Goal: Task Accomplishment & Management: Use online tool/utility

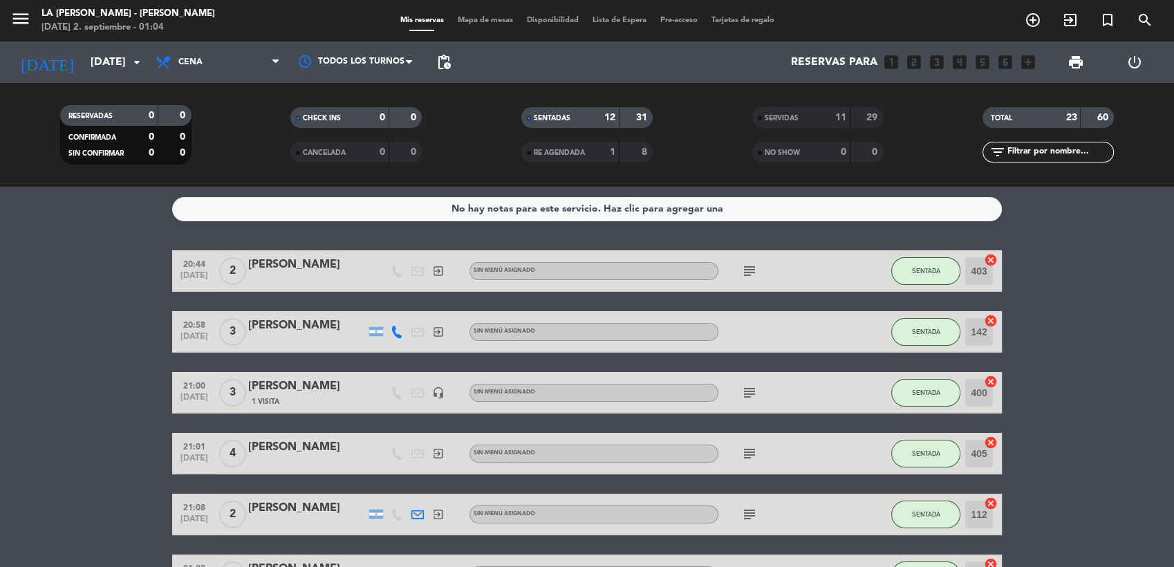
click at [791, 115] on span "SERVIDAS" at bounding box center [782, 118] width 34 height 7
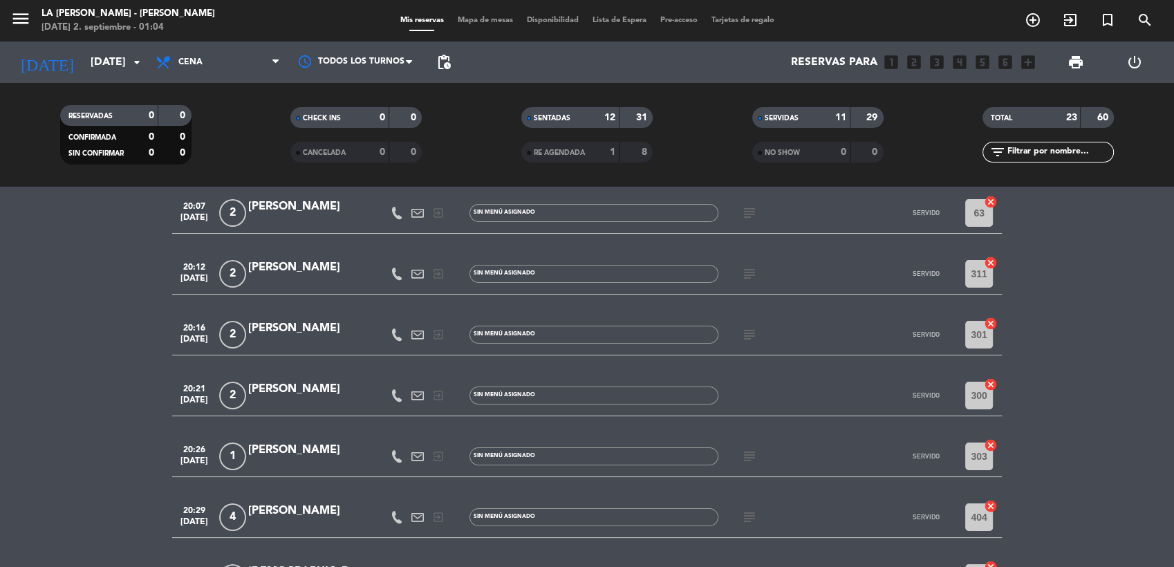
scroll to position [307, 0]
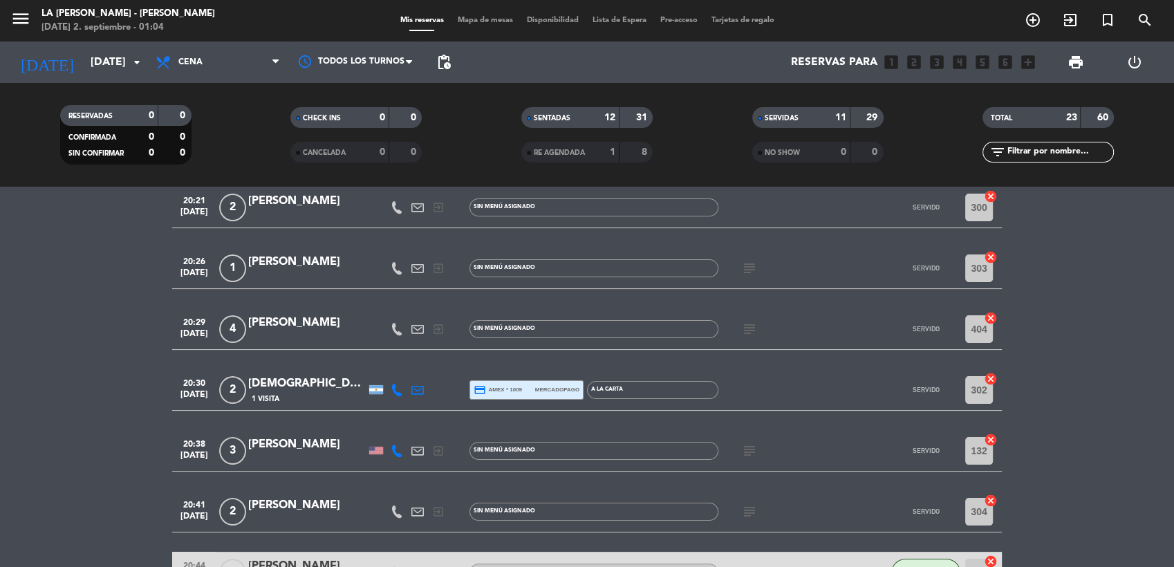
click at [747, 329] on icon "subject" at bounding box center [749, 329] width 17 height 17
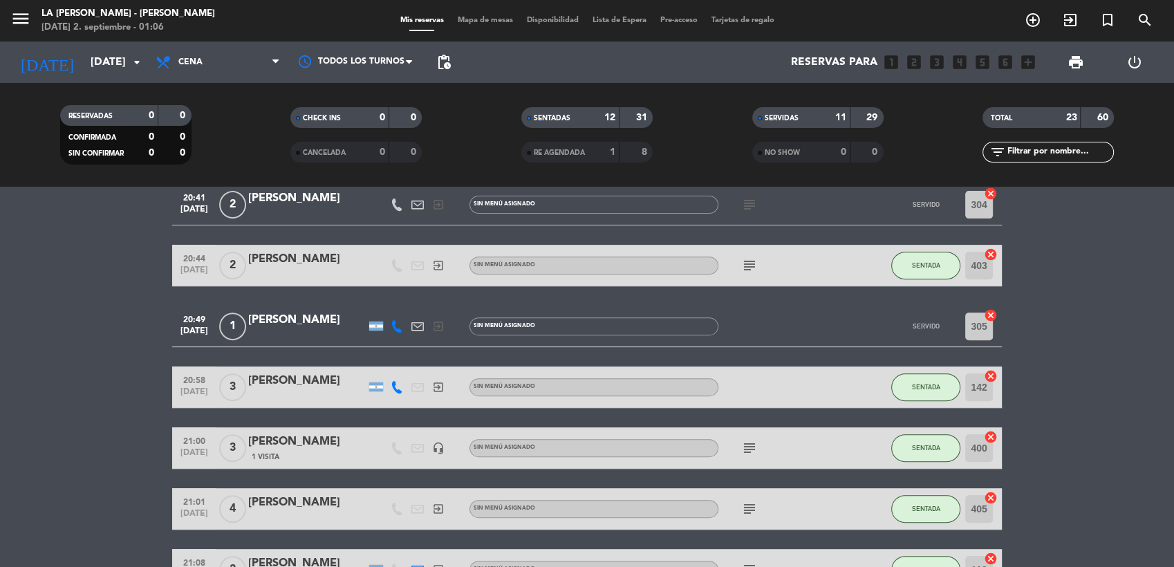
scroll to position [691, 0]
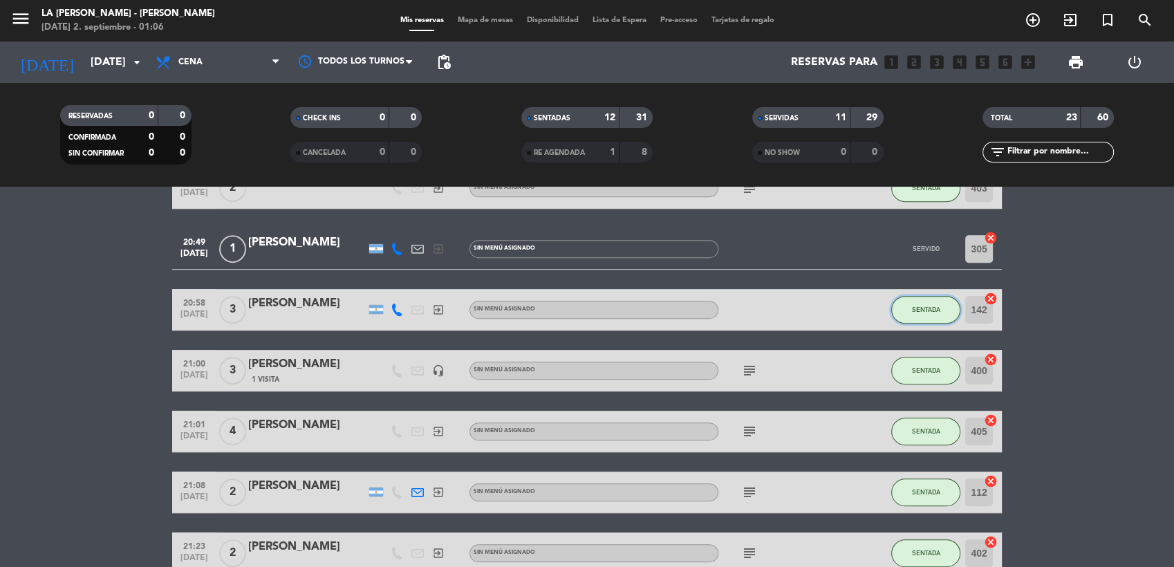
click at [913, 306] on span "SENTADA" at bounding box center [926, 310] width 28 height 8
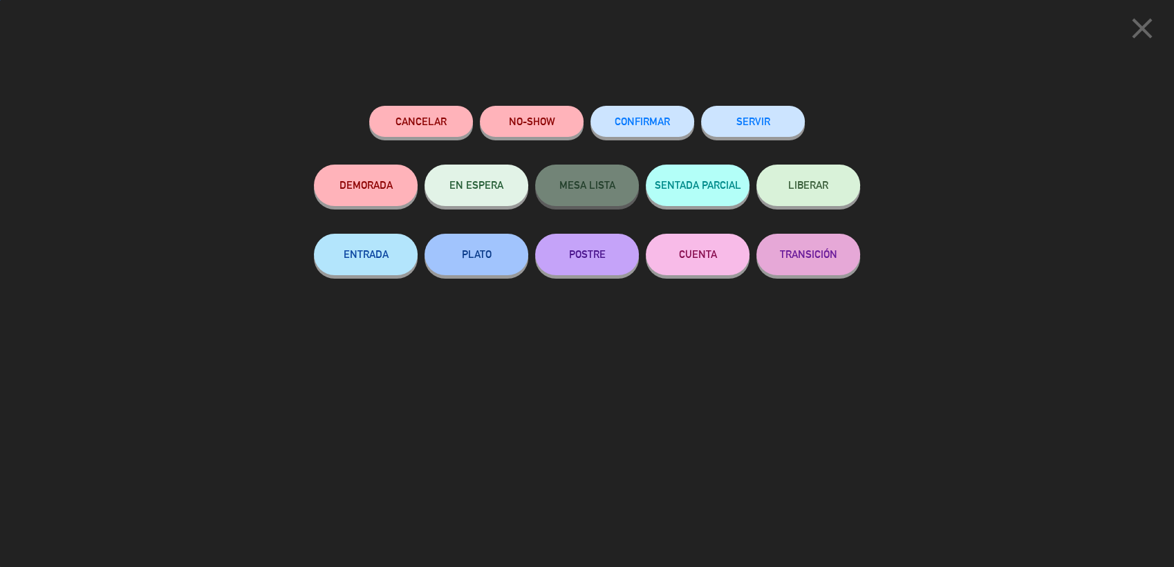
click at [783, 119] on button "SERVIR" at bounding box center [753, 121] width 104 height 31
click at [743, 102] on div "Cancelar NO-SHOW CONFIRMAR SERVIR DEMORADA EN ESPERA MESA LISTA SENTADA PARCIAL…" at bounding box center [587, 331] width 566 height 471
click at [745, 118] on button "SERVIR" at bounding box center [753, 121] width 104 height 31
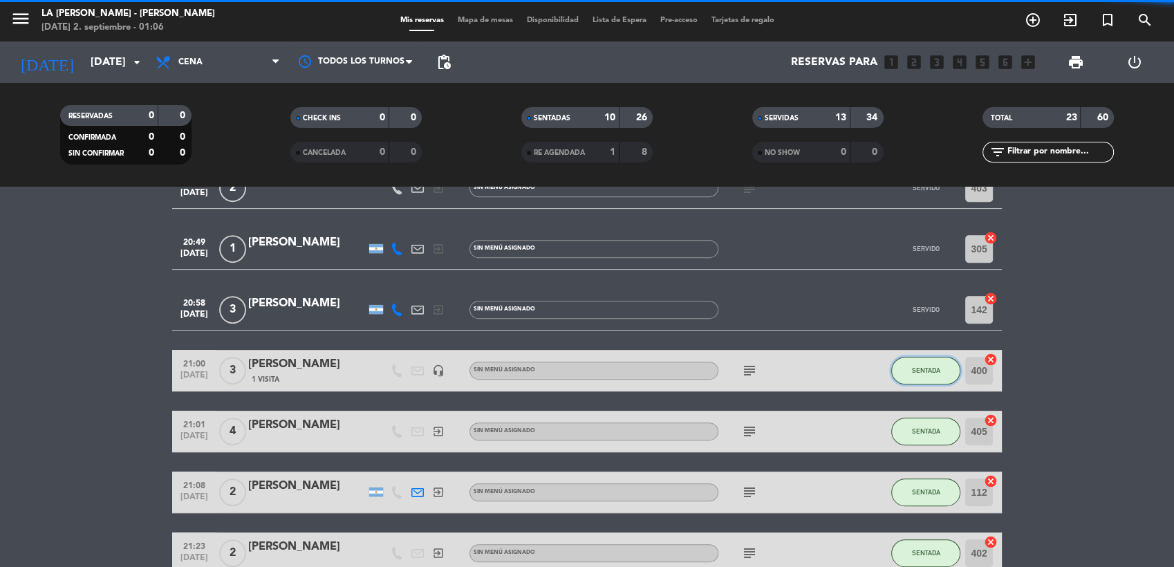
click at [933, 362] on button "SENTADA" at bounding box center [925, 371] width 69 height 28
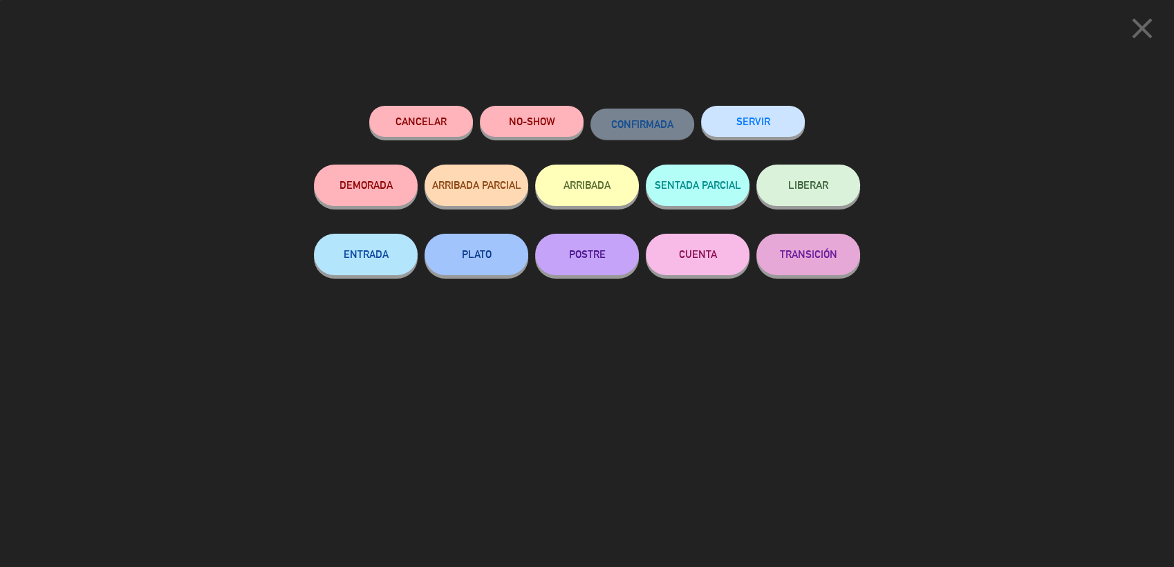
click at [745, 123] on button "SERVIR" at bounding box center [753, 121] width 104 height 31
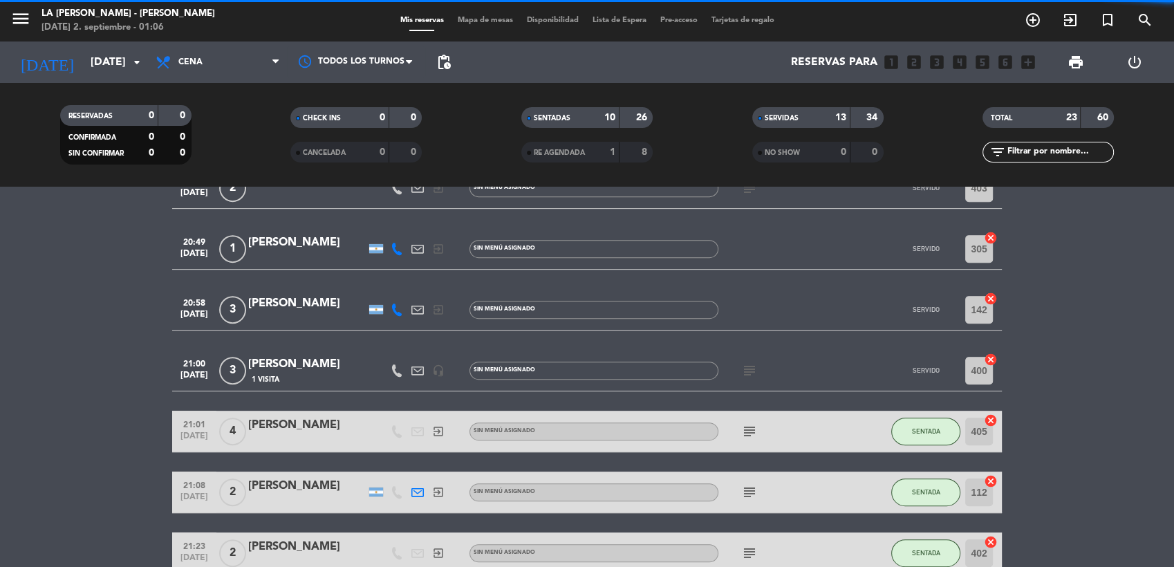
click at [609, 119] on strong "10" at bounding box center [609, 118] width 11 height 10
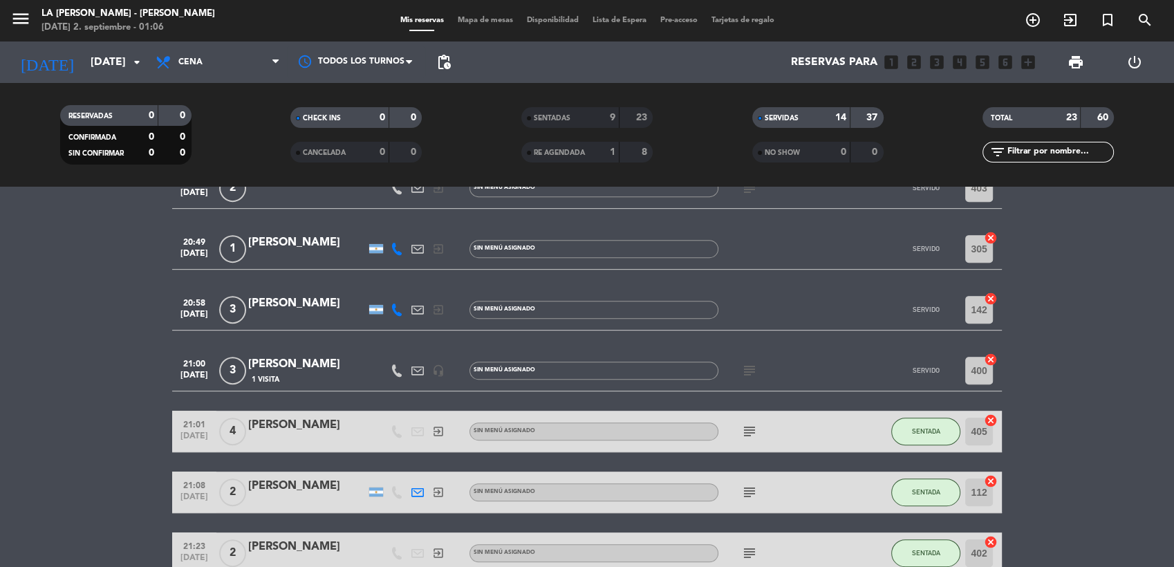
click at [813, 108] on div "SERVIDAS 14 37" at bounding box center [817, 117] width 131 height 21
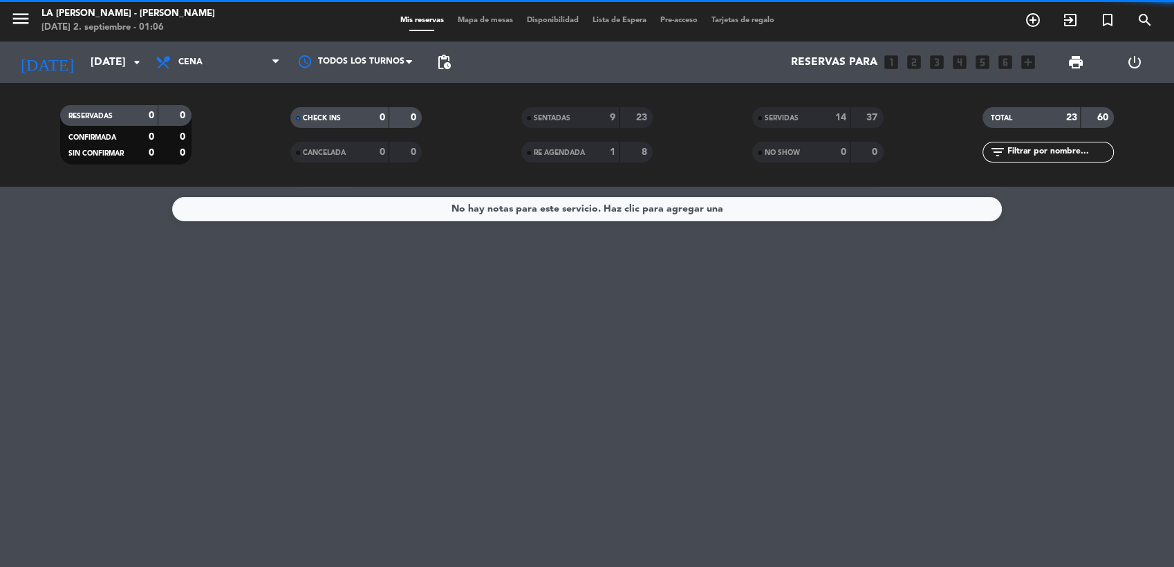
click at [592, 115] on div "9" at bounding box center [602, 118] width 28 height 16
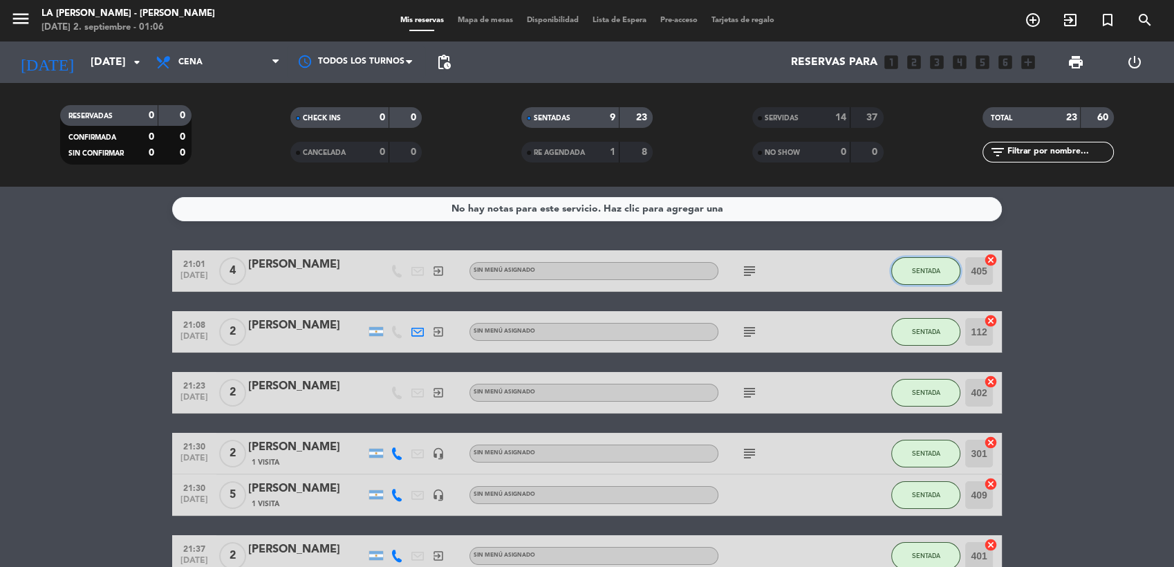
click at [915, 273] on span "SENTADA" at bounding box center [926, 271] width 28 height 8
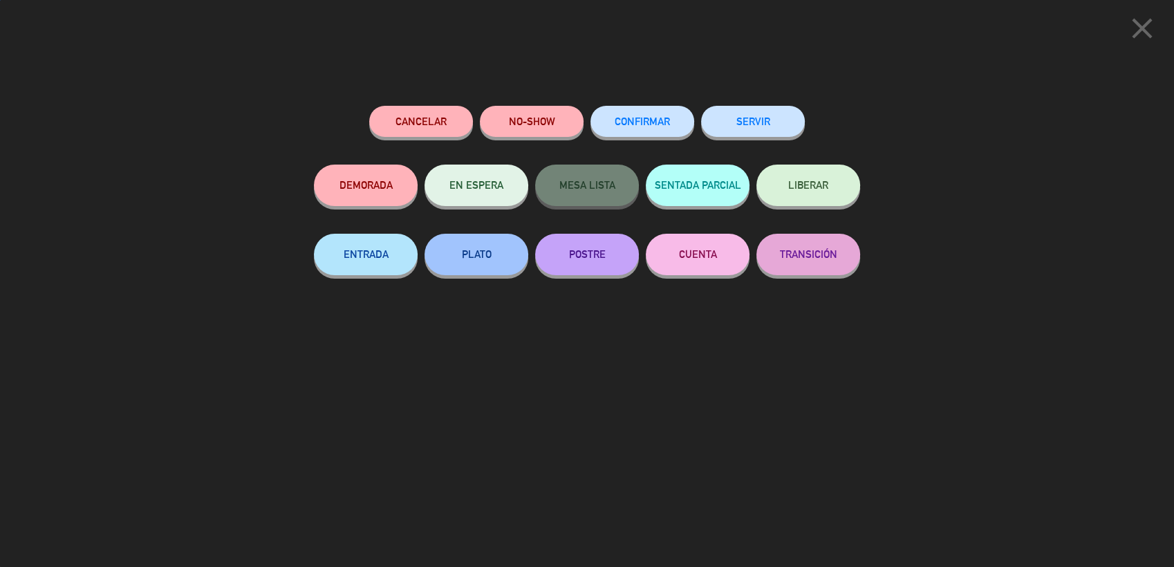
click at [725, 118] on button "SERVIR" at bounding box center [753, 121] width 104 height 31
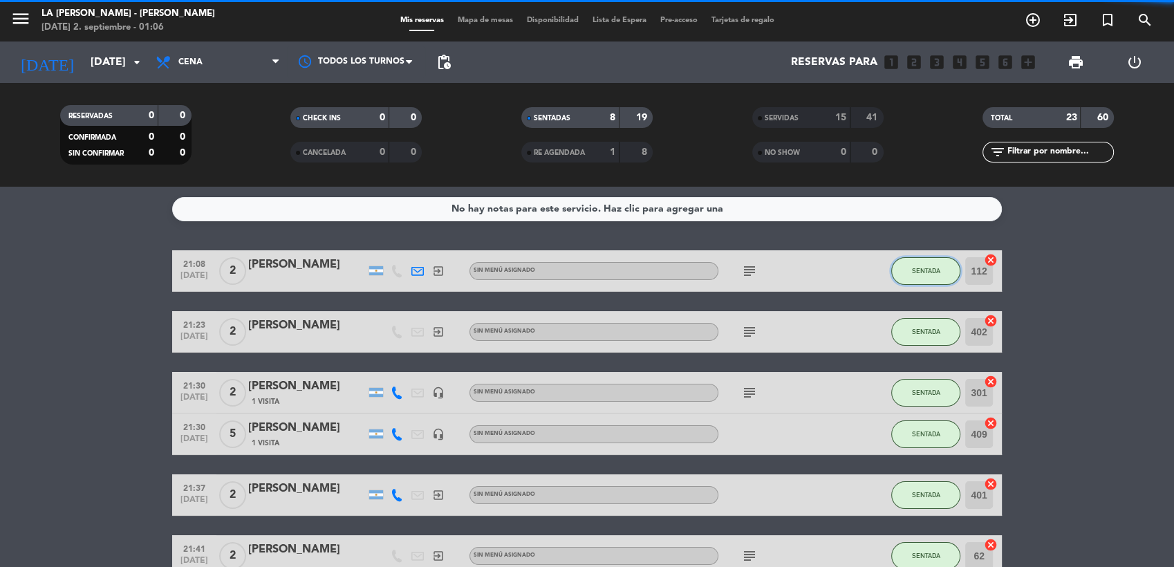
click at [925, 280] on button "SENTADA" at bounding box center [925, 271] width 69 height 28
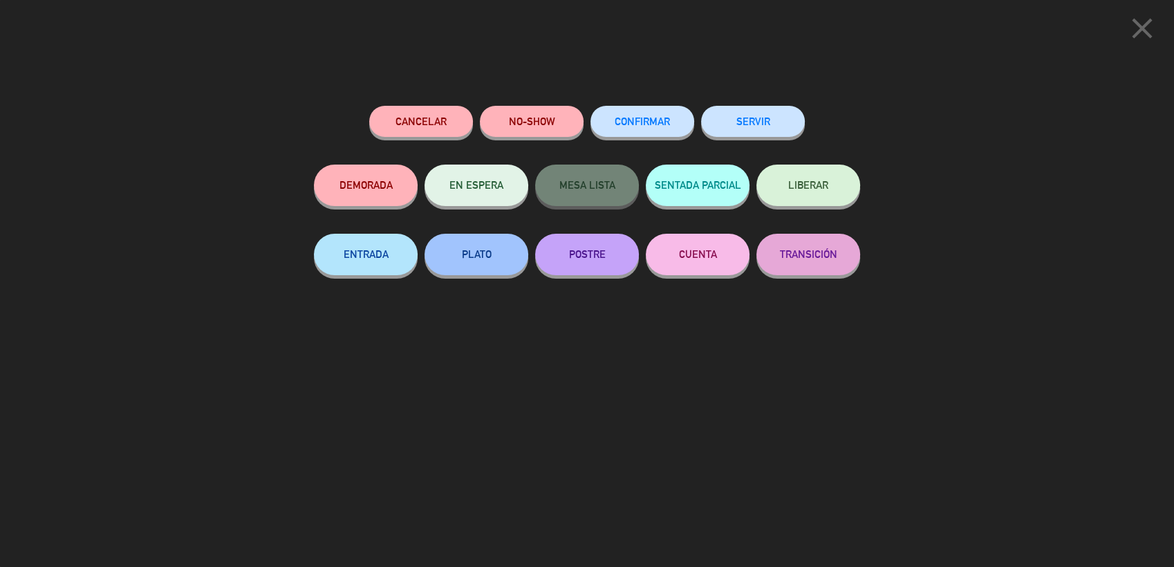
click at [724, 124] on button "SERVIR" at bounding box center [753, 121] width 104 height 31
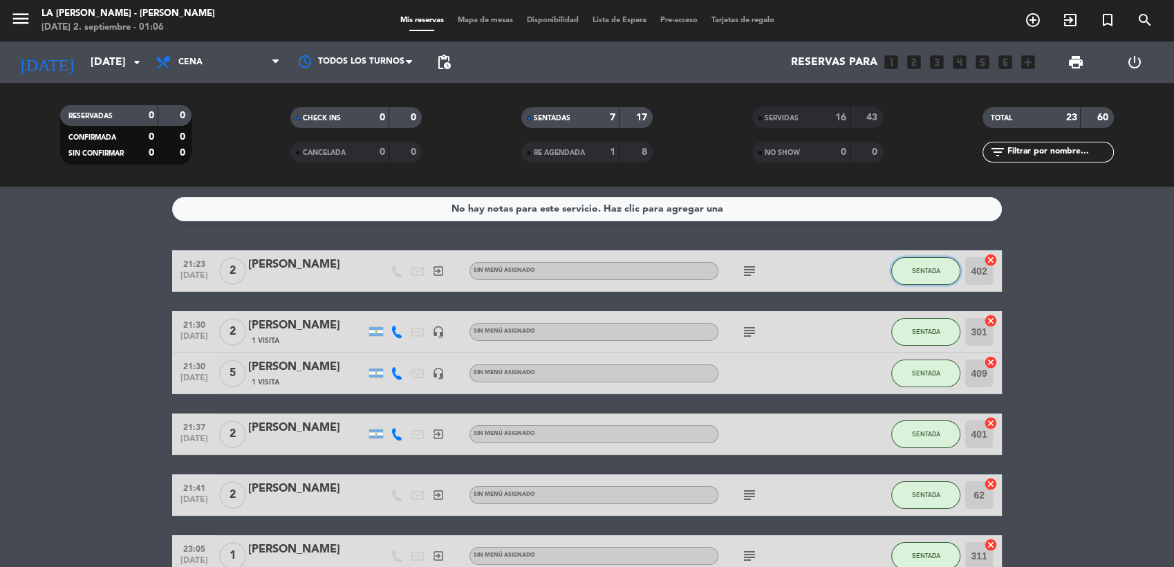
click at [925, 267] on span "SENTADA" at bounding box center [926, 271] width 28 height 8
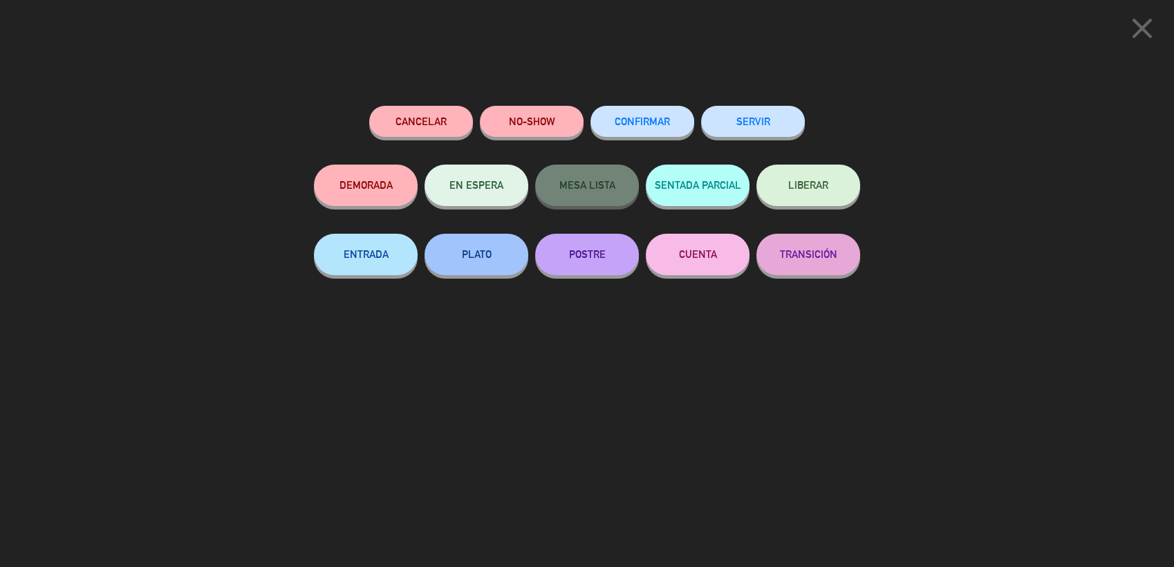
click at [770, 113] on button "SERVIR" at bounding box center [753, 121] width 104 height 31
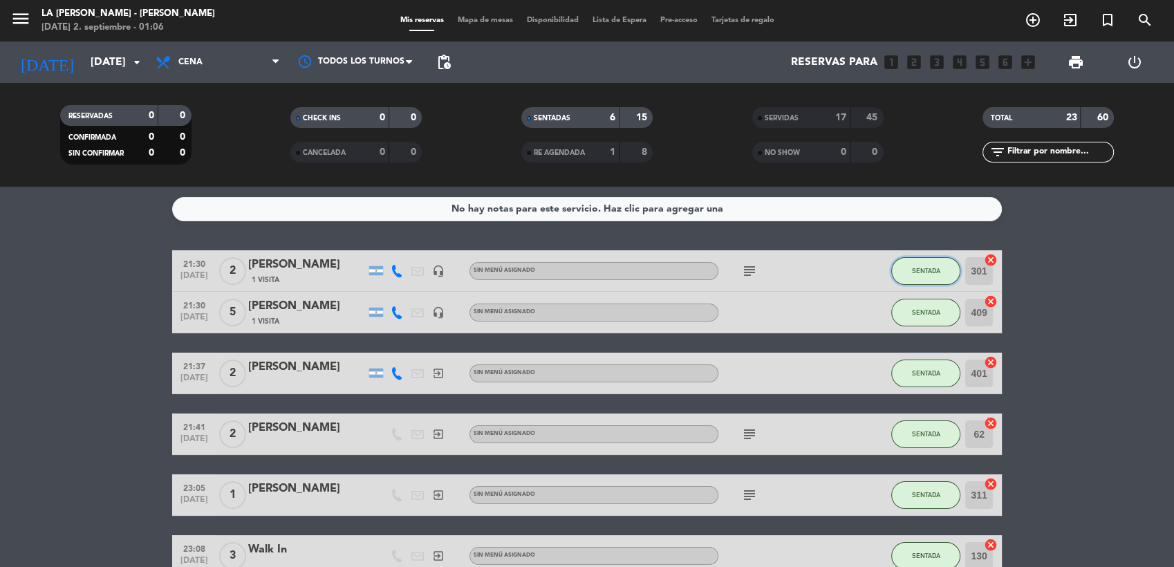
click at [909, 266] on button "SENTADA" at bounding box center [925, 271] width 69 height 28
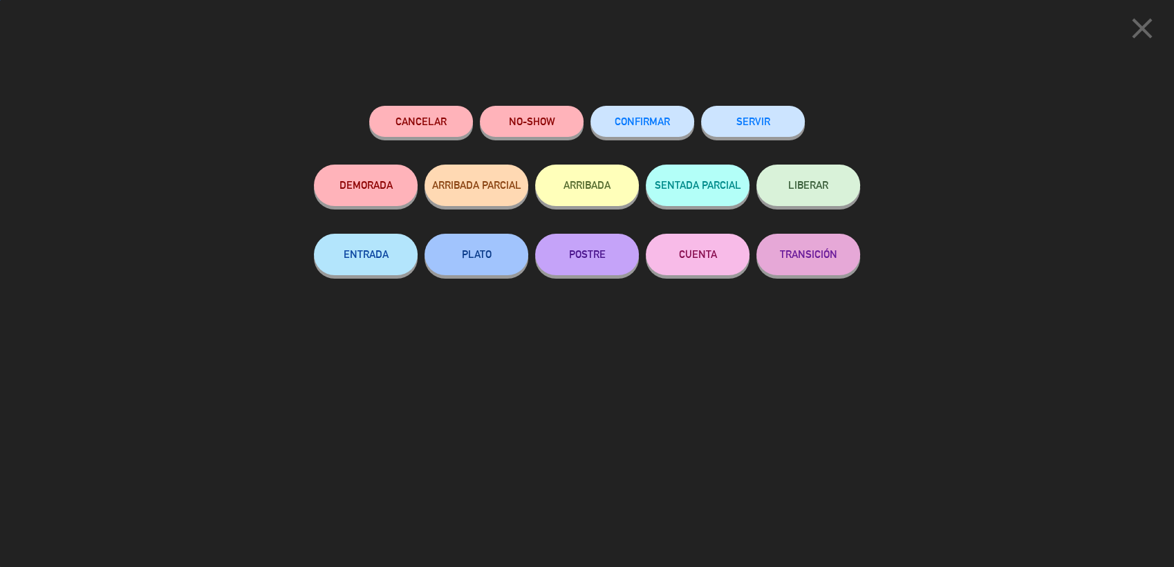
click at [757, 106] on div "SERVIR" at bounding box center [753, 135] width 104 height 59
click at [777, 138] on div "SERVIR" at bounding box center [753, 135] width 104 height 59
click at [776, 127] on button "SERVIR" at bounding box center [753, 121] width 104 height 31
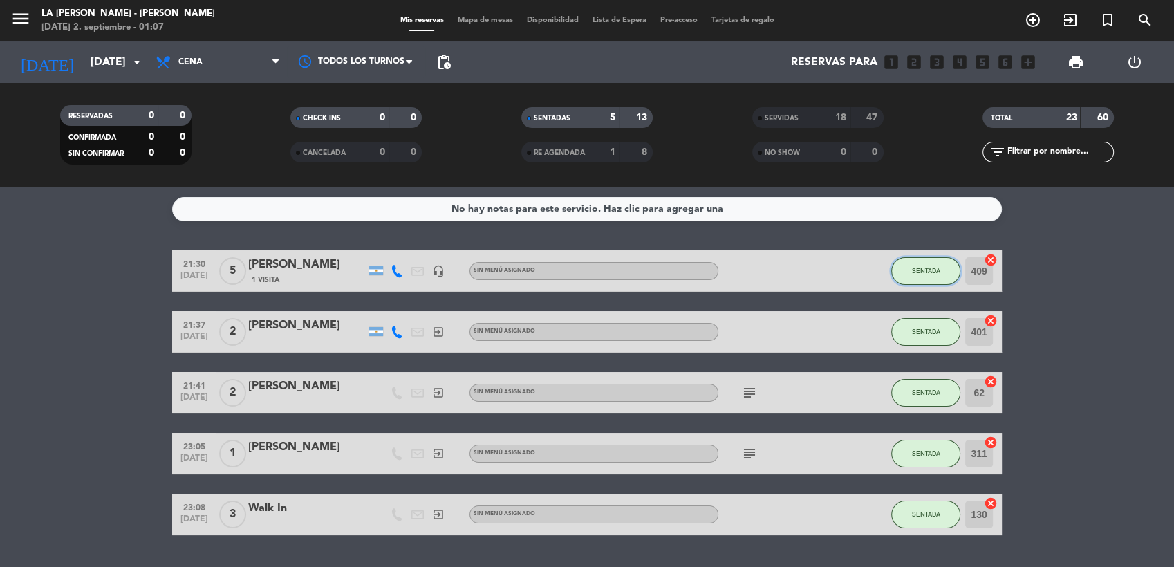
click at [924, 267] on span "SENTADA" at bounding box center [926, 271] width 28 height 8
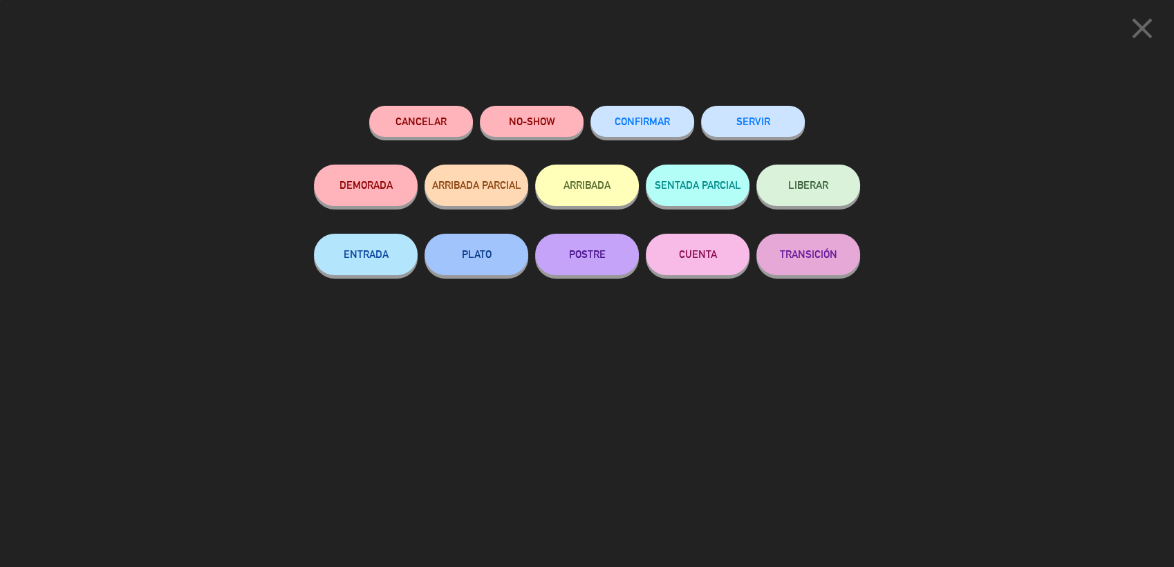
click at [759, 118] on button "SERVIR" at bounding box center [753, 121] width 104 height 31
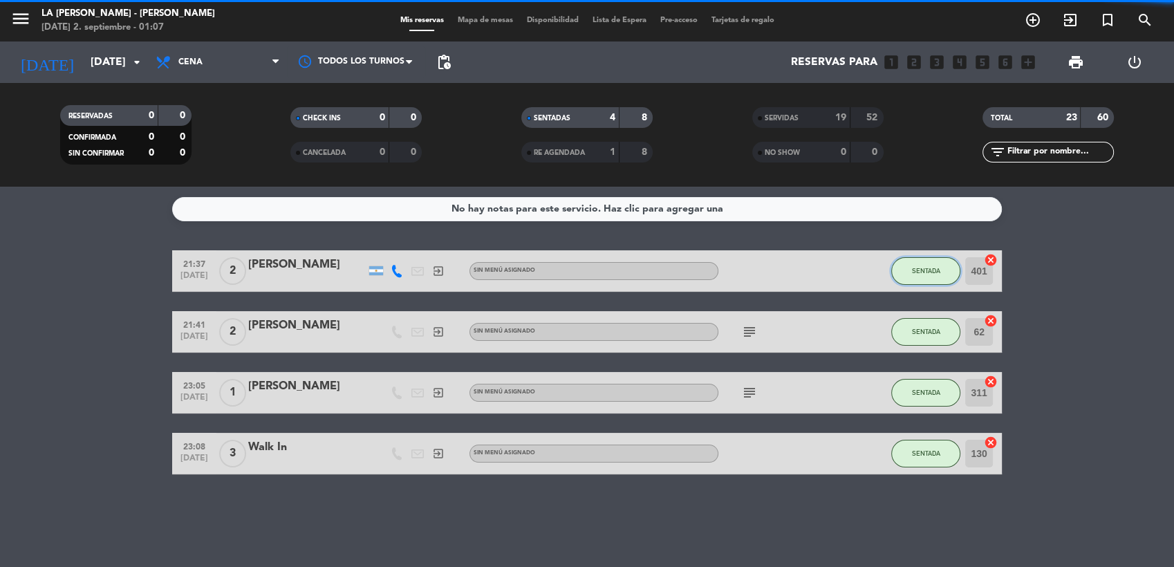
click at [926, 272] on span "SENTADA" at bounding box center [926, 271] width 28 height 8
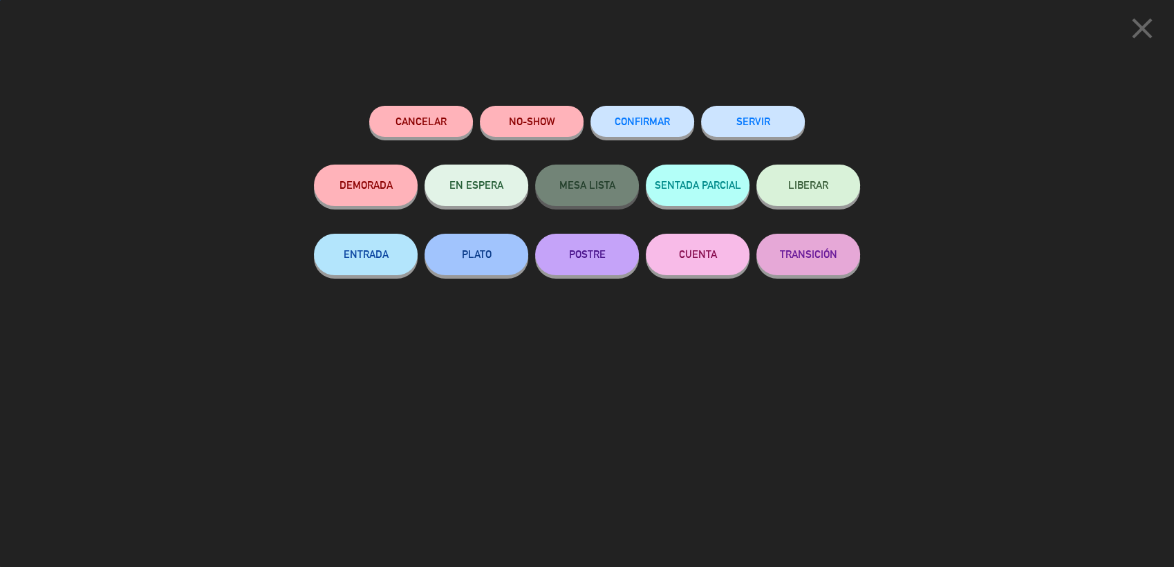
click at [728, 129] on button "SERVIR" at bounding box center [753, 121] width 104 height 31
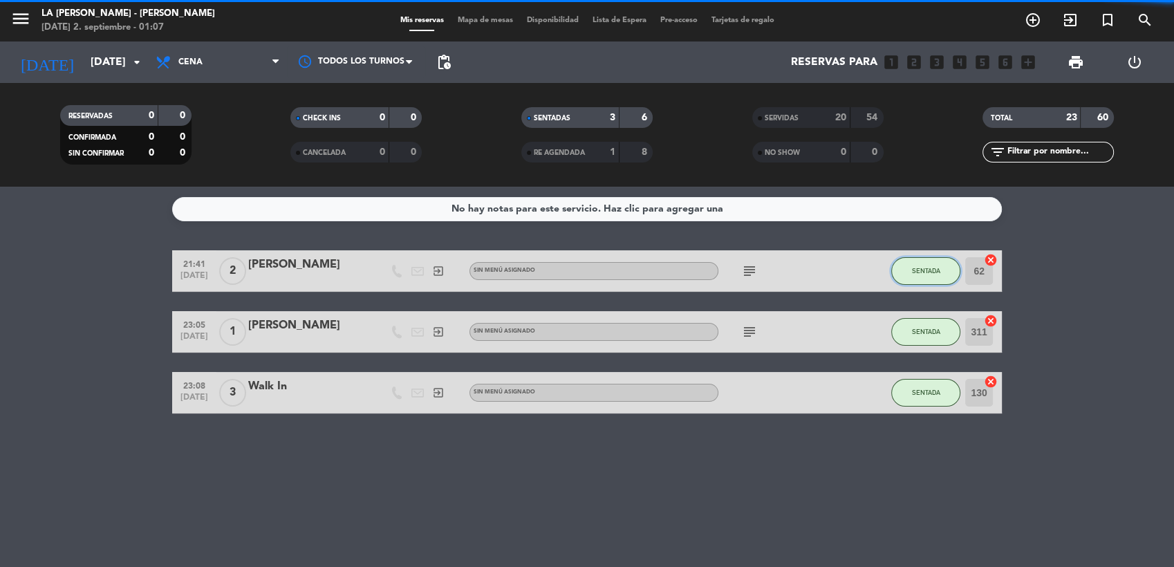
drag, startPoint x: 935, startPoint y: 273, endPoint x: 929, endPoint y: 263, distance: 12.1
click at [929, 263] on button "SENTADA" at bounding box center [925, 271] width 69 height 28
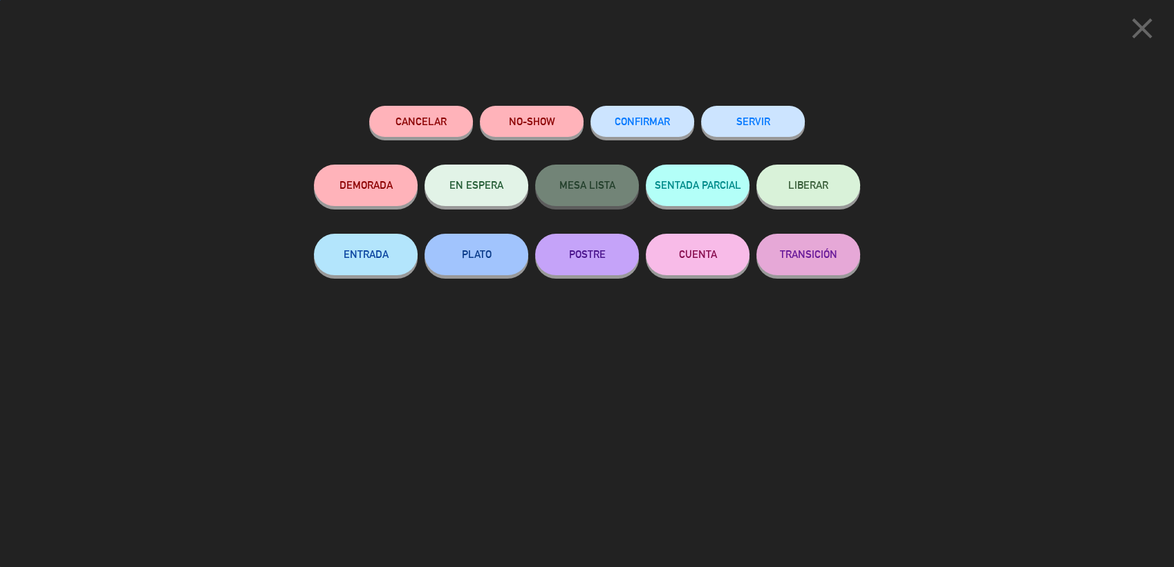
click at [750, 109] on button "SERVIR" at bounding box center [753, 121] width 104 height 31
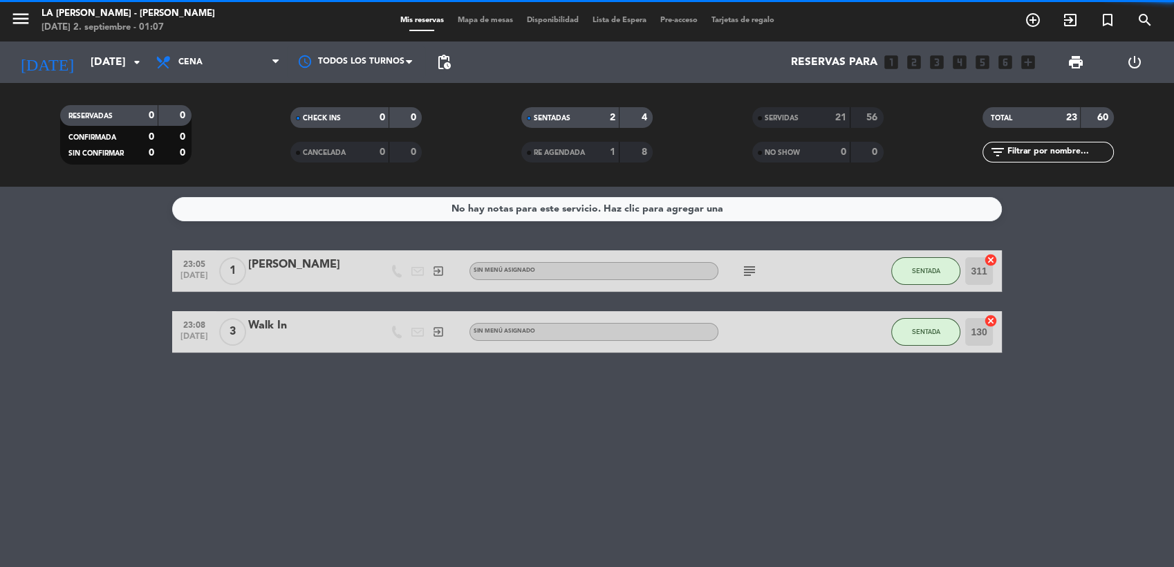
click at [920, 256] on div "SENTADA" at bounding box center [925, 270] width 69 height 41
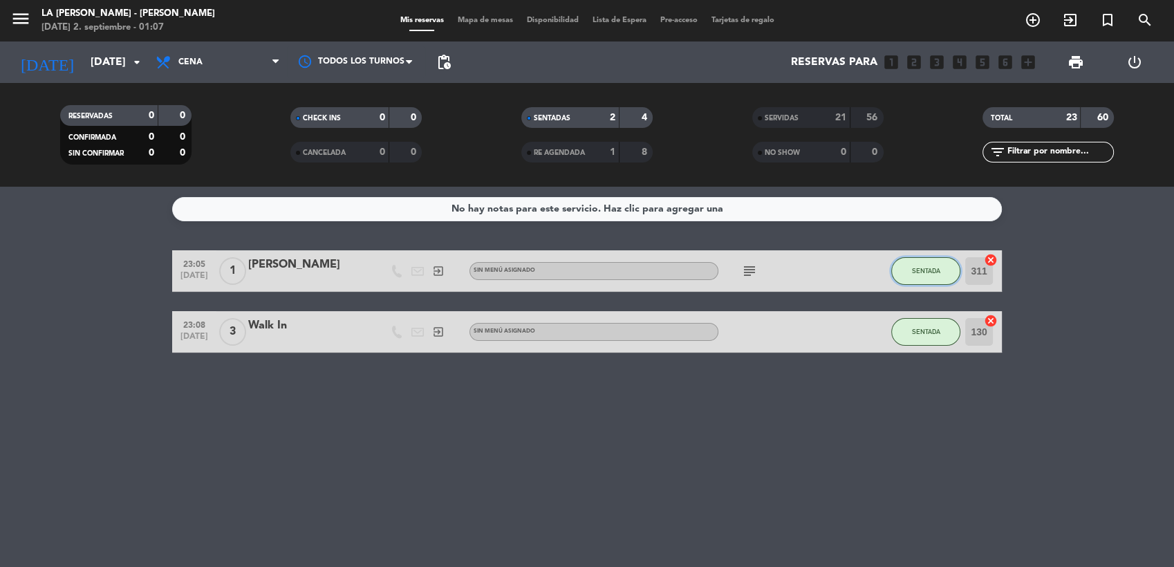
click at [923, 264] on button "SENTADA" at bounding box center [925, 271] width 69 height 28
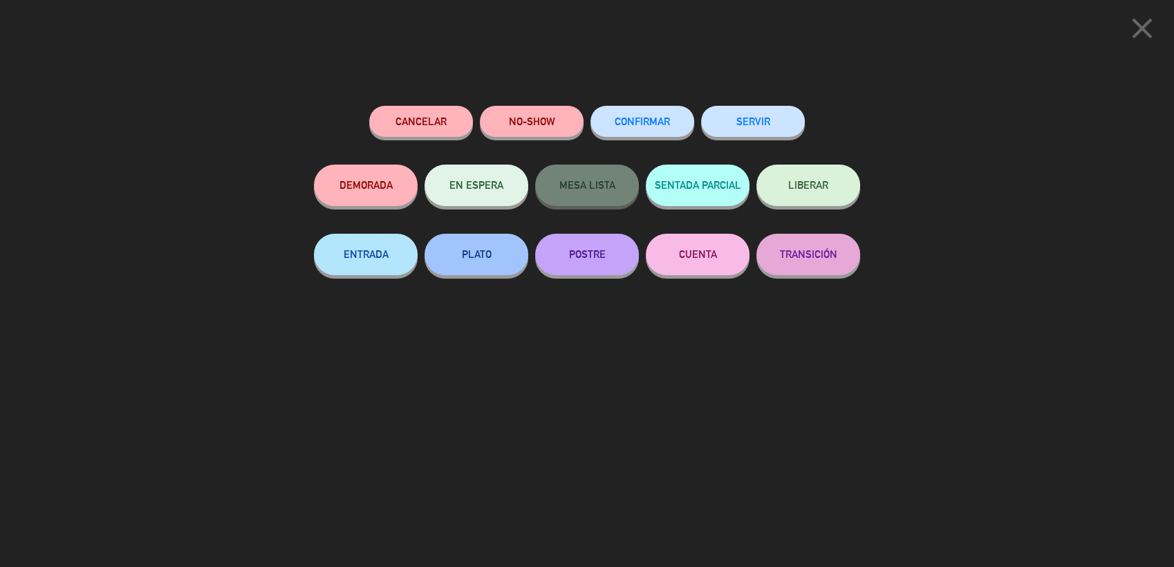
click at [746, 127] on button "SERVIR" at bounding box center [753, 121] width 104 height 31
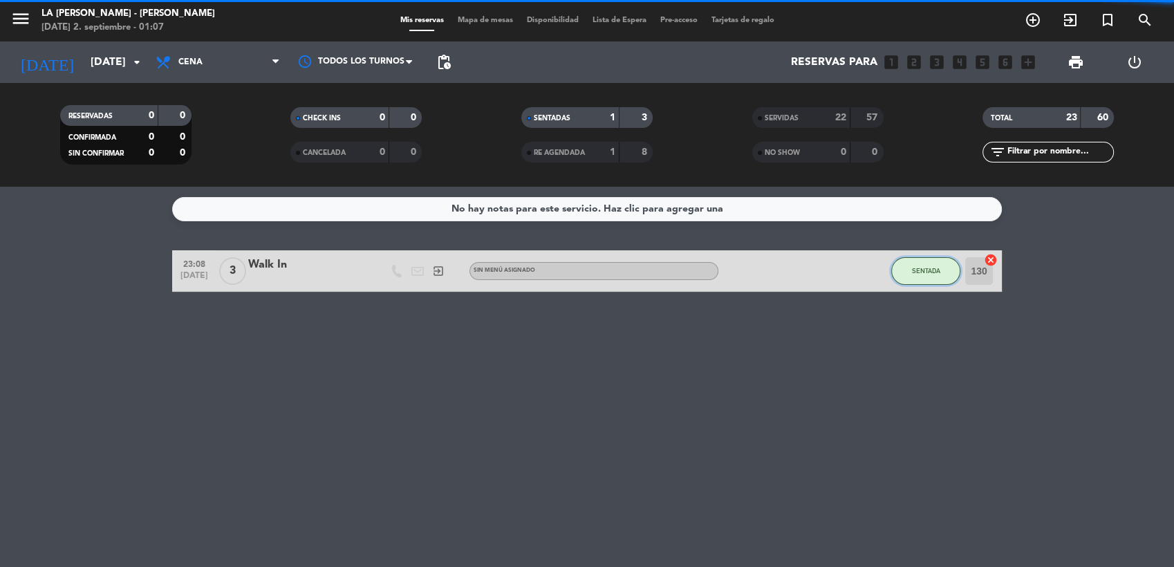
click at [913, 261] on button "SENTADA" at bounding box center [925, 271] width 69 height 28
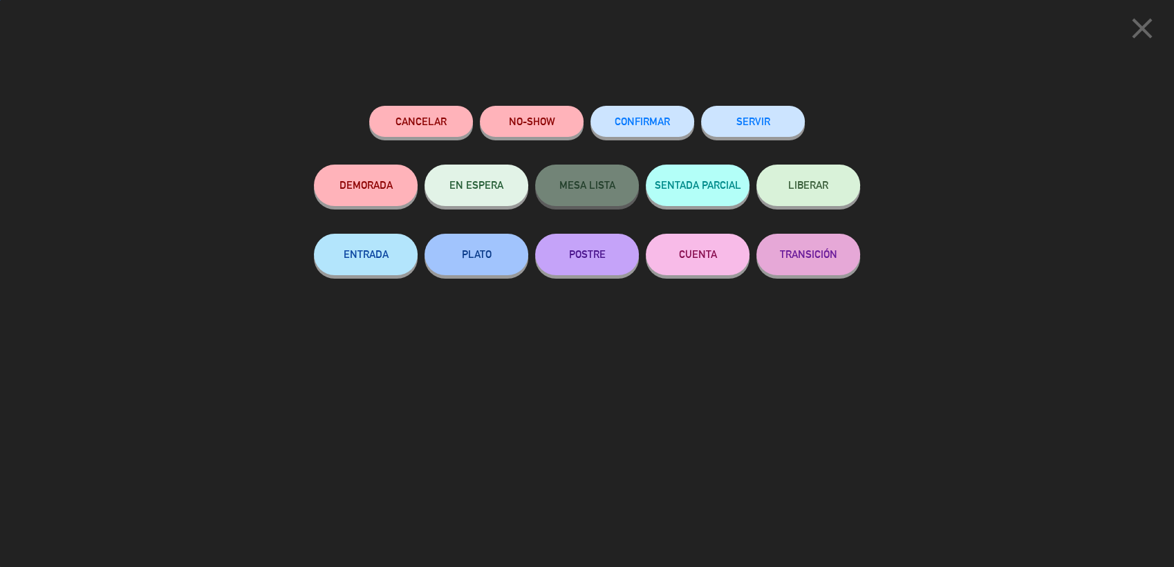
click at [725, 117] on button "SERVIR" at bounding box center [753, 121] width 104 height 31
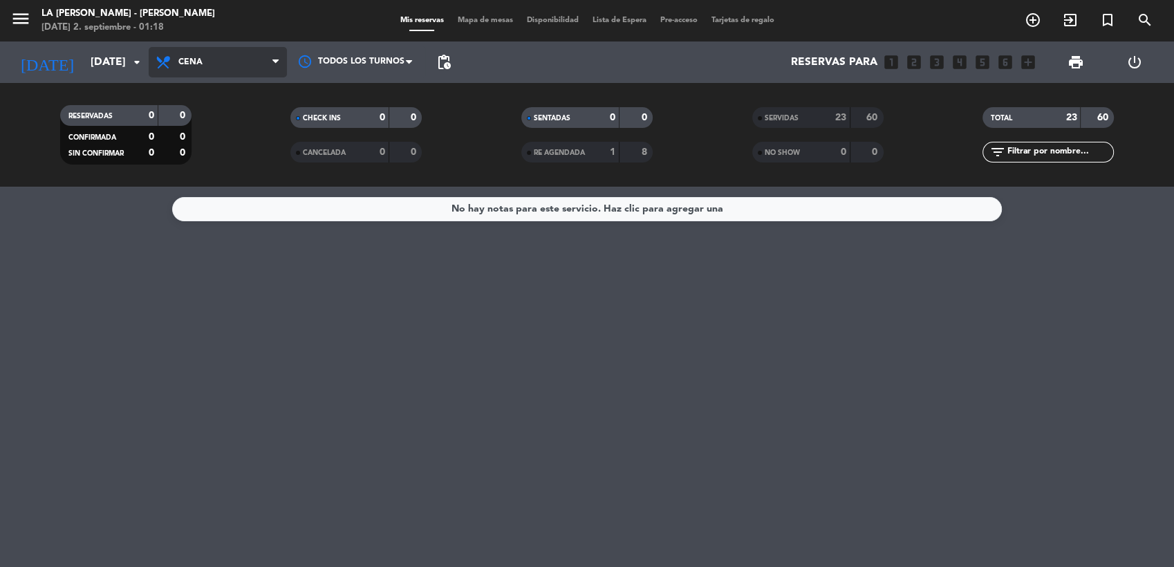
click at [221, 56] on span "Cena" at bounding box center [218, 62] width 138 height 30
click at [208, 130] on filter-checkbox "RESERVADAS 0 0 CONFIRMADA 0 0 SIN CONFIRMAR 0 0" at bounding box center [125, 134] width 231 height 59
click at [205, 53] on span "Cena" at bounding box center [218, 62] width 138 height 30
click at [220, 114] on div "menu LA [PERSON_NAME] - [PERSON_NAME][DATE] 2. septiembre - 01:18 Mis reservas …" at bounding box center [587, 93] width 1174 height 187
click at [138, 70] on icon "arrow_drop_down" at bounding box center [137, 62] width 17 height 17
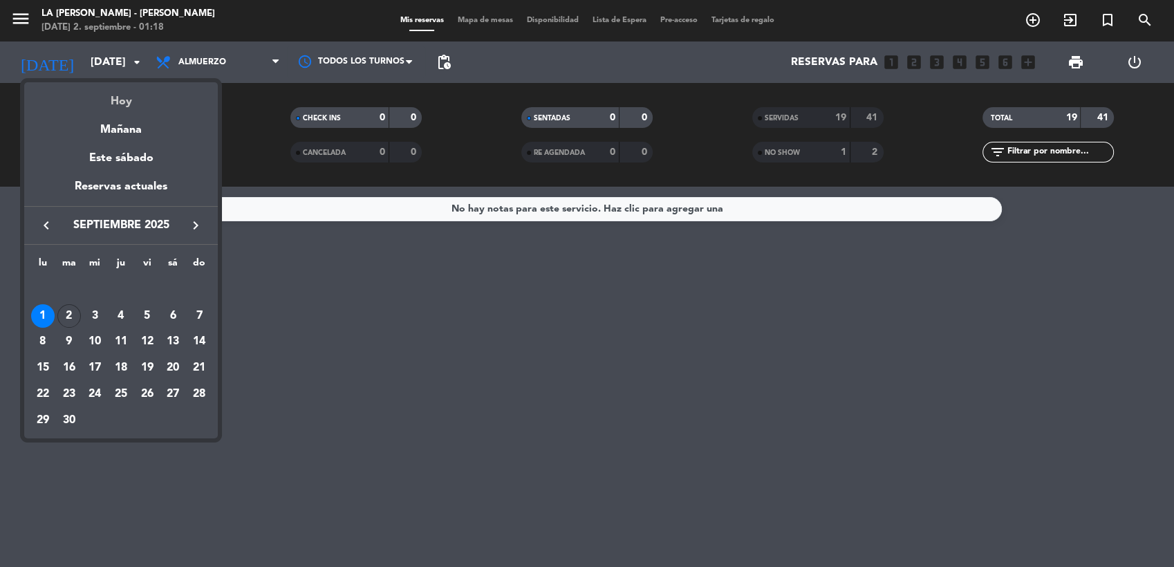
click at [127, 99] on div "Hoy" at bounding box center [121, 96] width 194 height 28
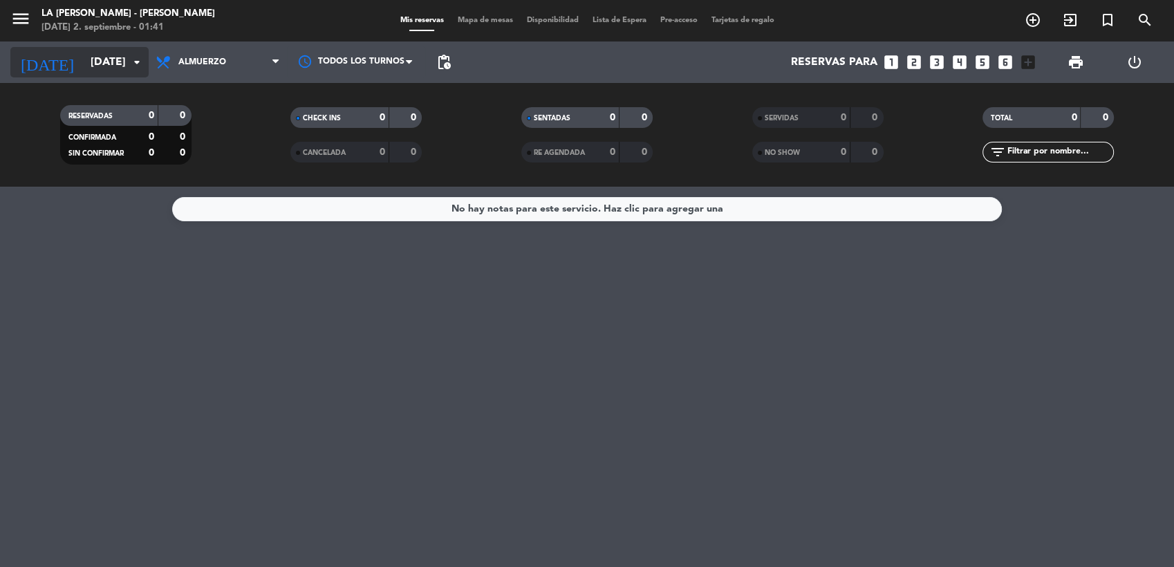
click at [115, 67] on input "[DATE]" at bounding box center [157, 62] width 146 height 27
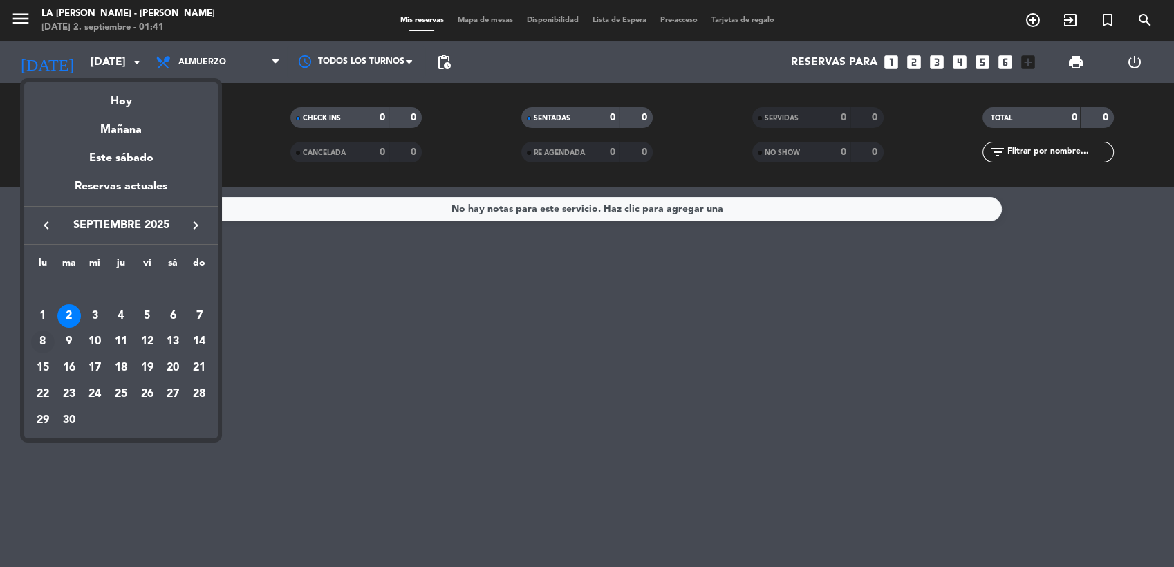
click at [44, 329] on td "8" at bounding box center [43, 342] width 26 height 26
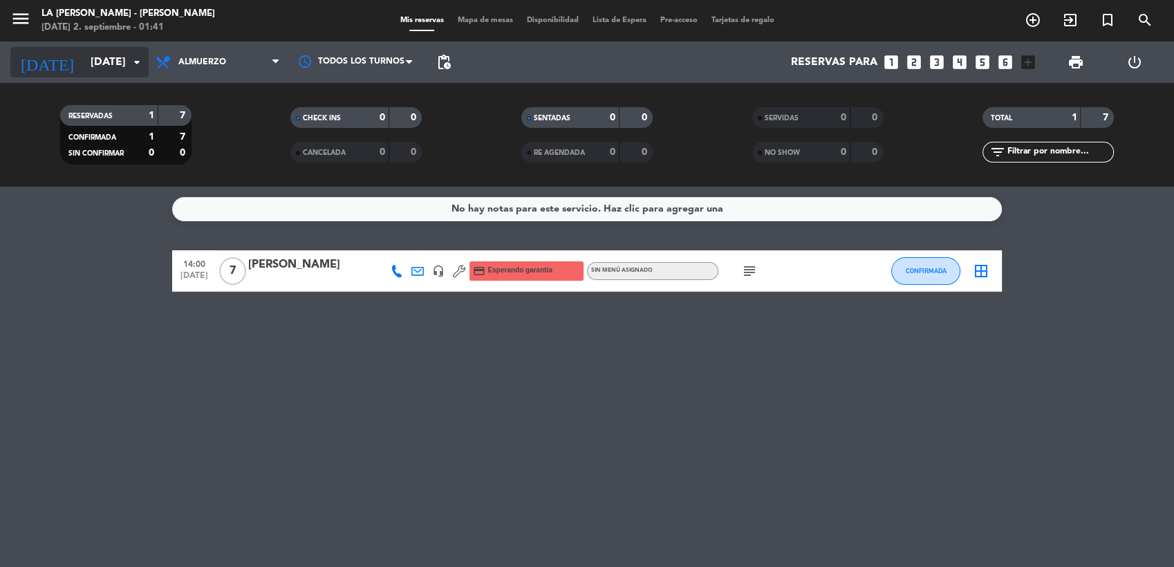
click at [122, 71] on input "[DATE]" at bounding box center [157, 62] width 146 height 27
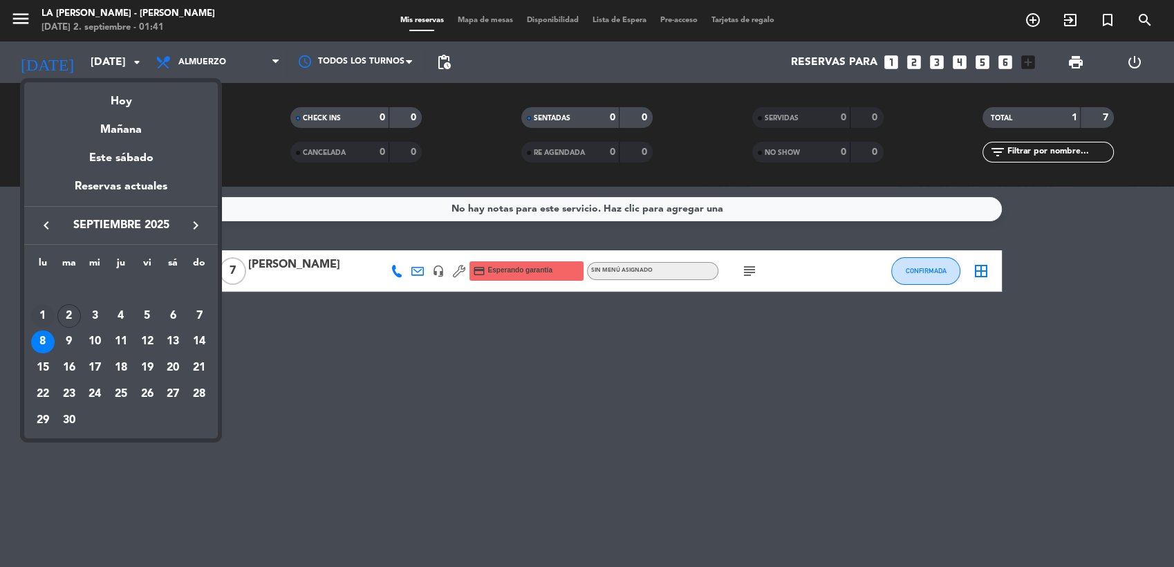
click at [42, 313] on div "1" at bounding box center [43, 316] width 24 height 24
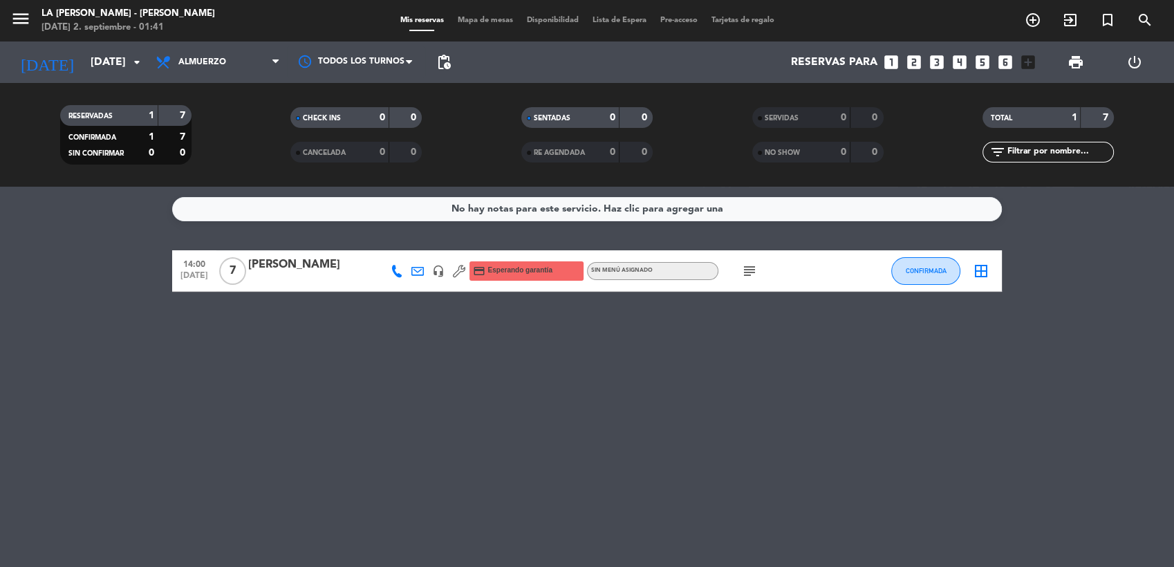
type input "[DATE]"
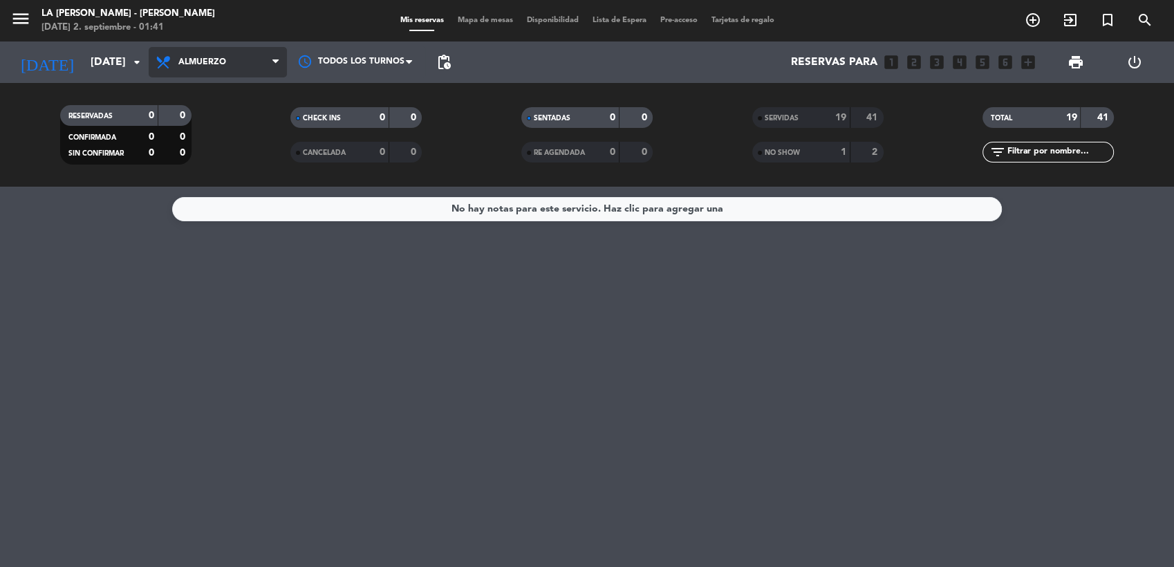
click at [220, 61] on span "Almuerzo" at bounding box center [202, 62] width 48 height 10
click at [232, 145] on div "menu LA [PERSON_NAME] - [PERSON_NAME][DATE] 2. septiembre - 01:41 Mis reservas …" at bounding box center [587, 93] width 1174 height 187
